Goal: Transaction & Acquisition: Purchase product/service

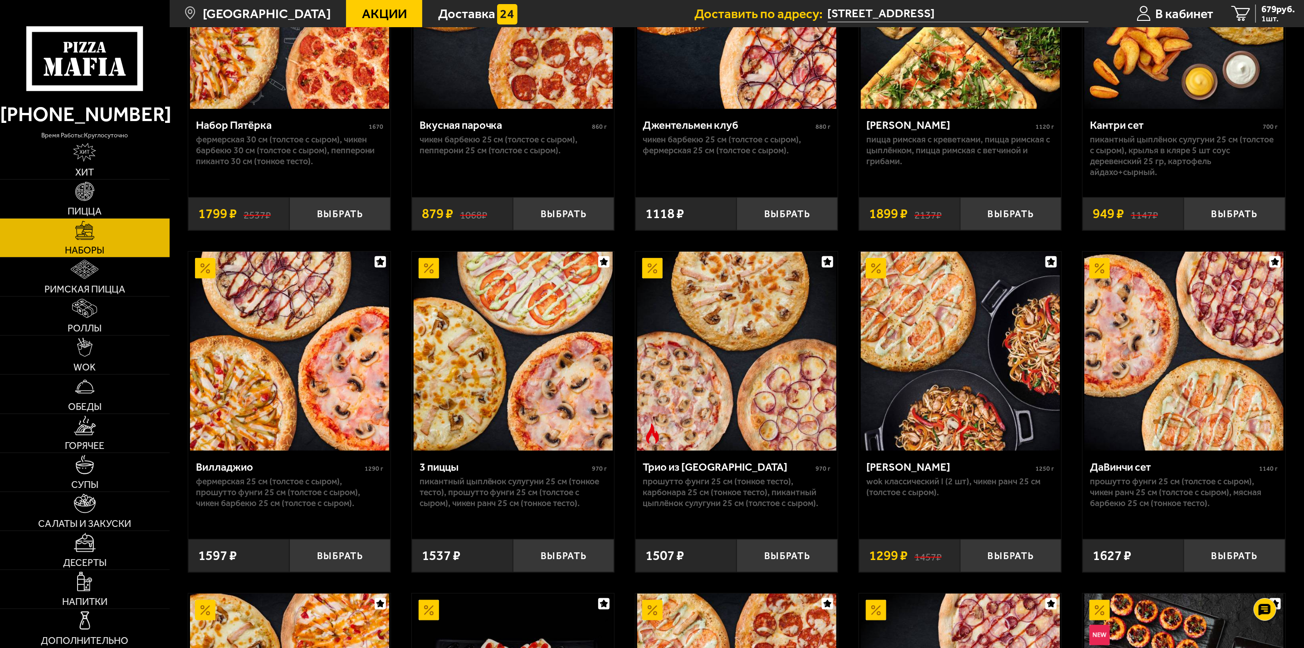
scroll to position [204, 0]
click at [117, 226] on link "Наборы" at bounding box center [85, 238] width 170 height 39
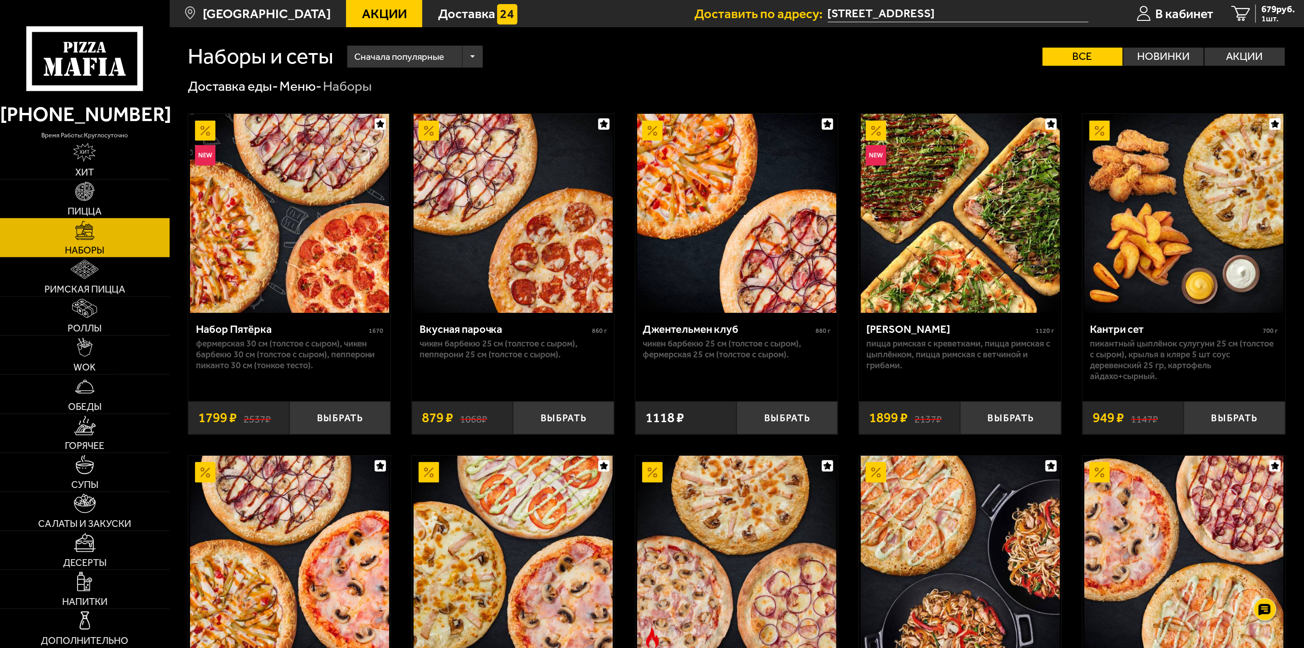
click at [119, 195] on link "Пицца" at bounding box center [85, 199] width 170 height 39
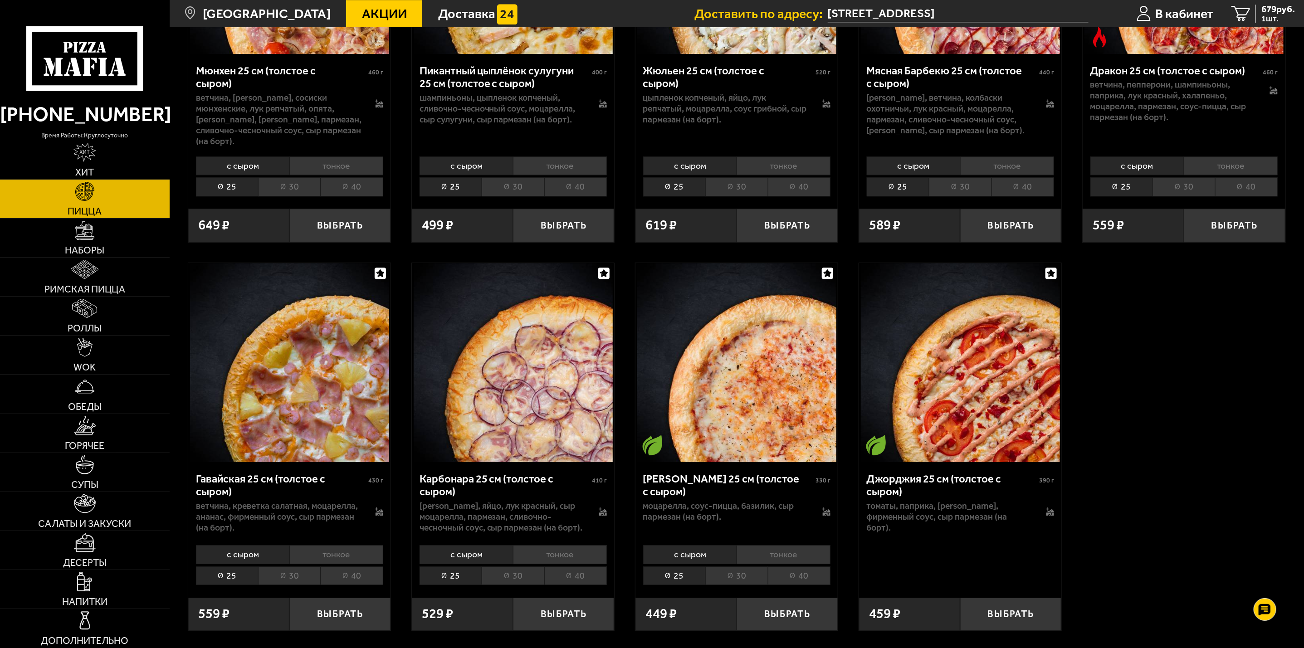
scroll to position [1905, 0]
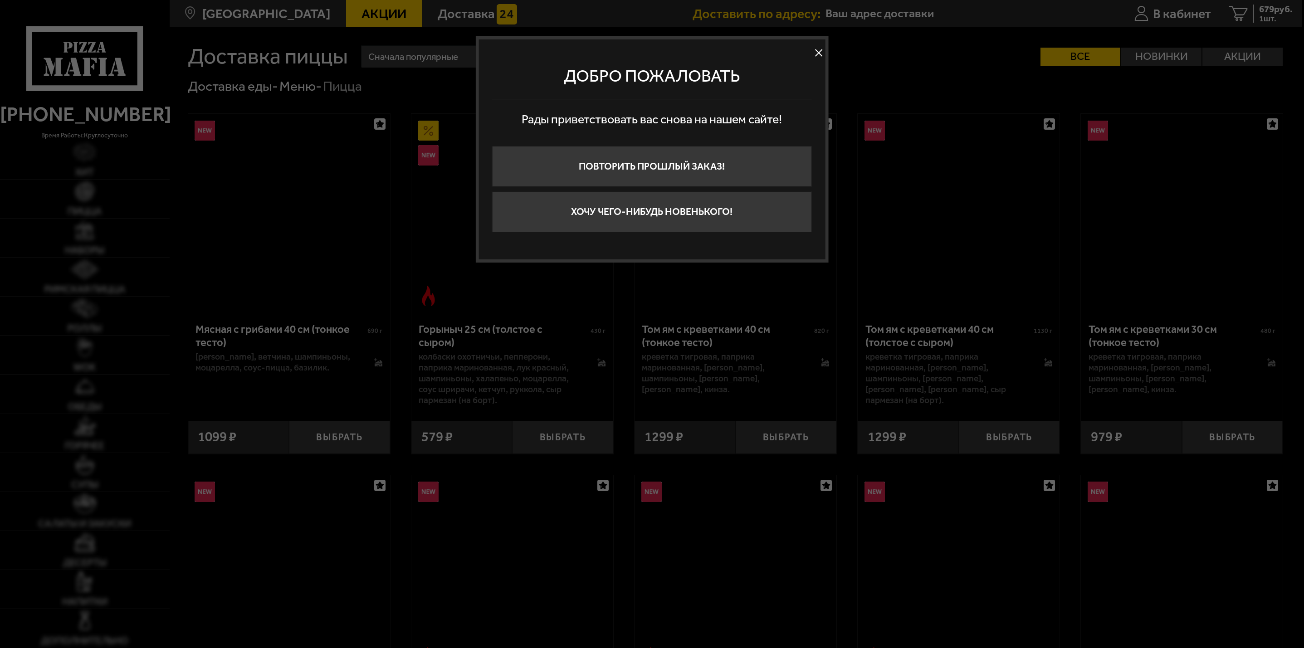
scroll to position [1905, 0]
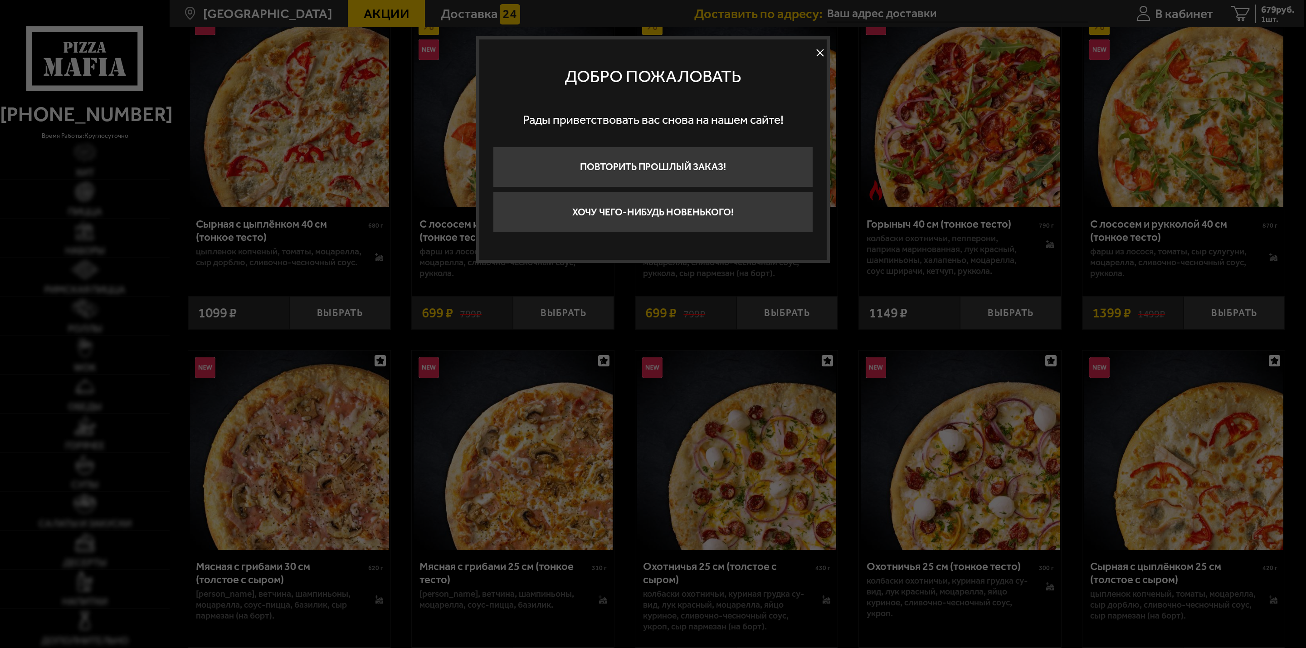
type input "[STREET_ADDRESS]"
click at [823, 46] on button at bounding box center [820, 53] width 14 height 14
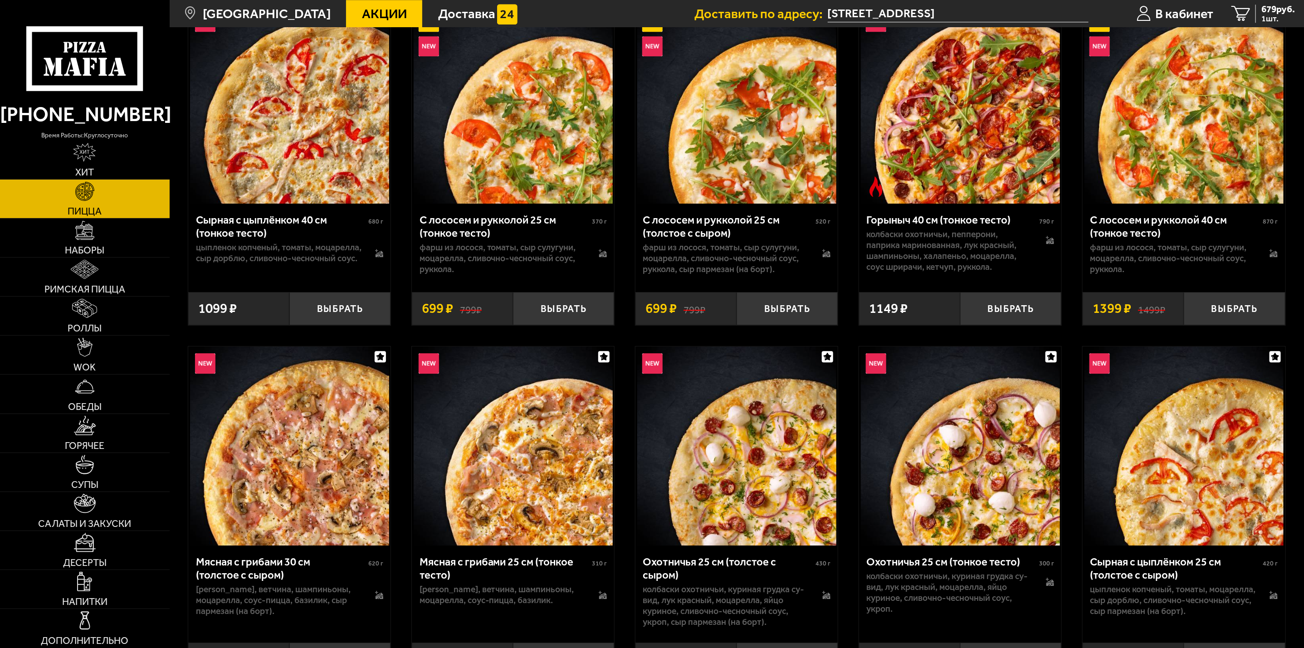
scroll to position [1679, 0]
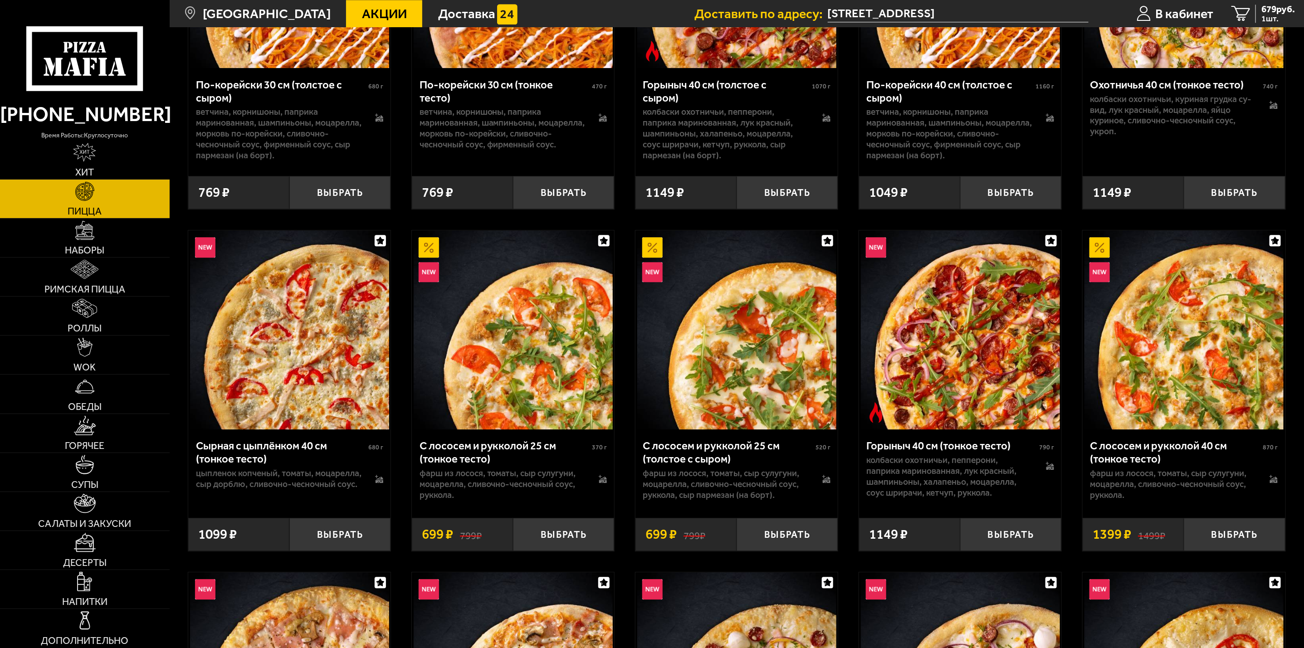
drag, startPoint x: 845, startPoint y: 176, endPoint x: 797, endPoint y: 94, distance: 94.5
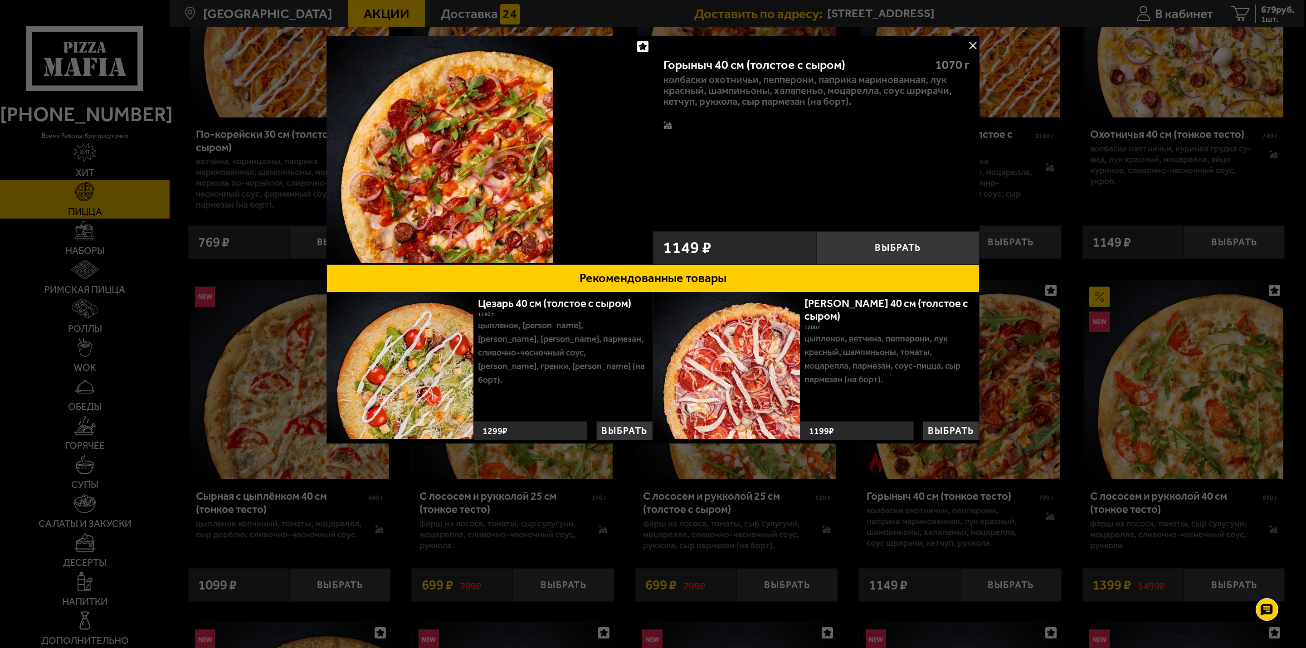
click at [974, 45] on button at bounding box center [973, 46] width 14 height 14
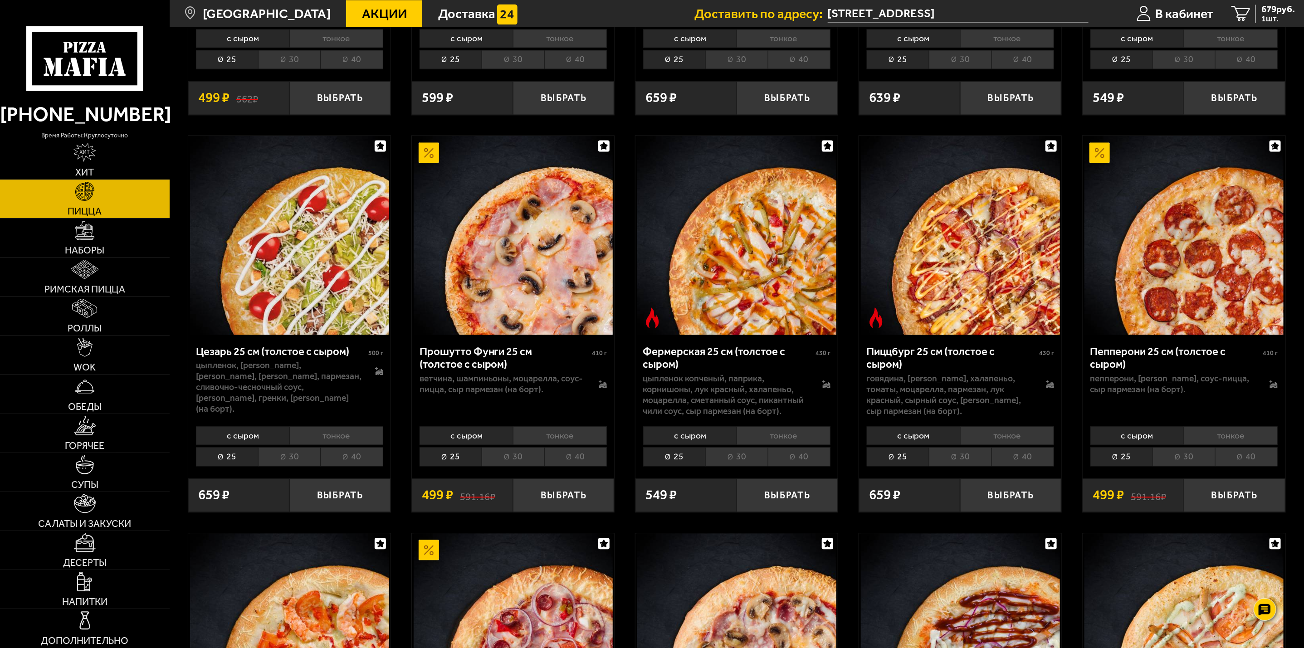
scroll to position [4150, 0]
